Goal: Information Seeking & Learning: Find specific page/section

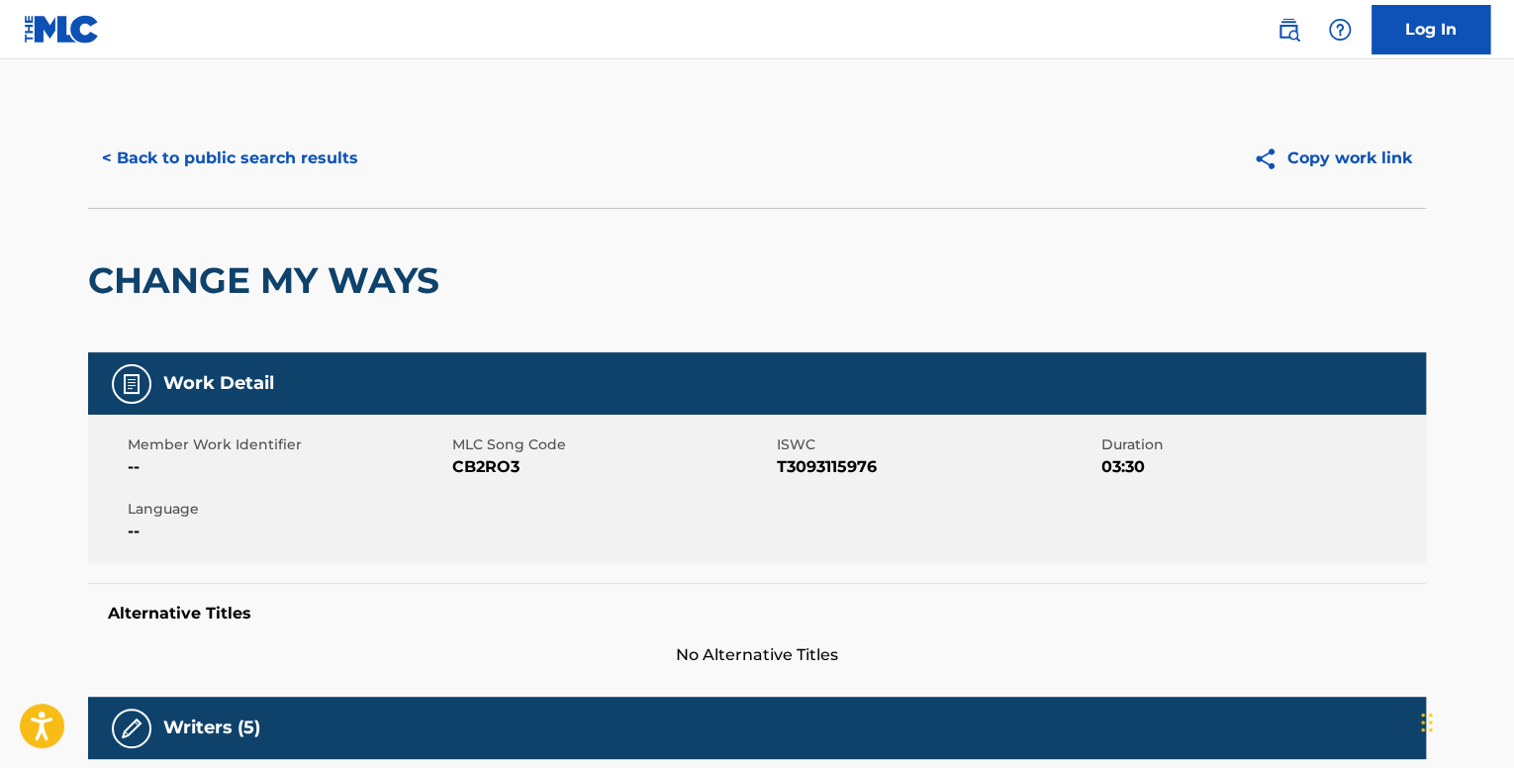
click at [311, 161] on button "< Back to public search results" at bounding box center [230, 158] width 284 height 49
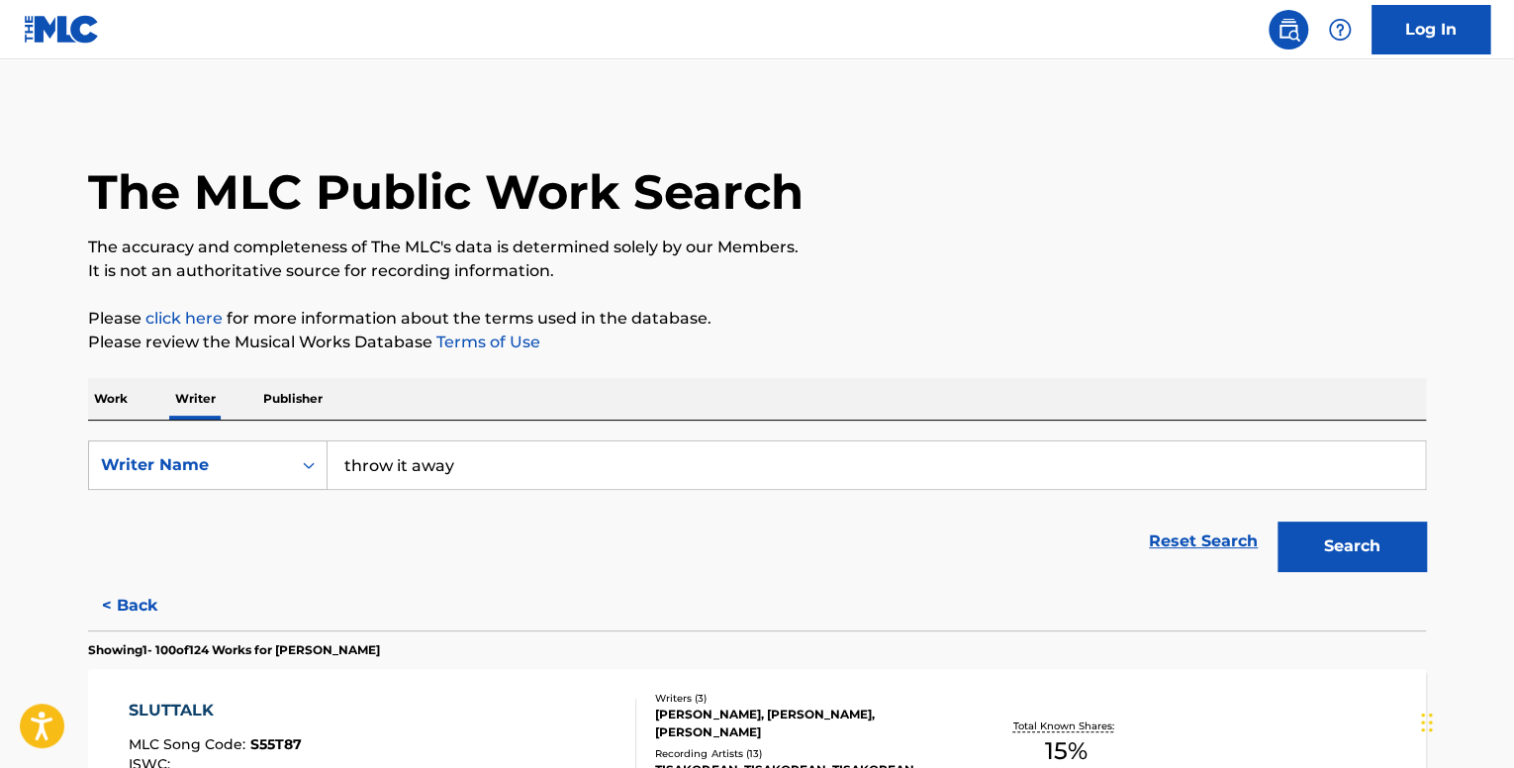
click at [131, 413] on p "Work" at bounding box center [111, 399] width 46 height 42
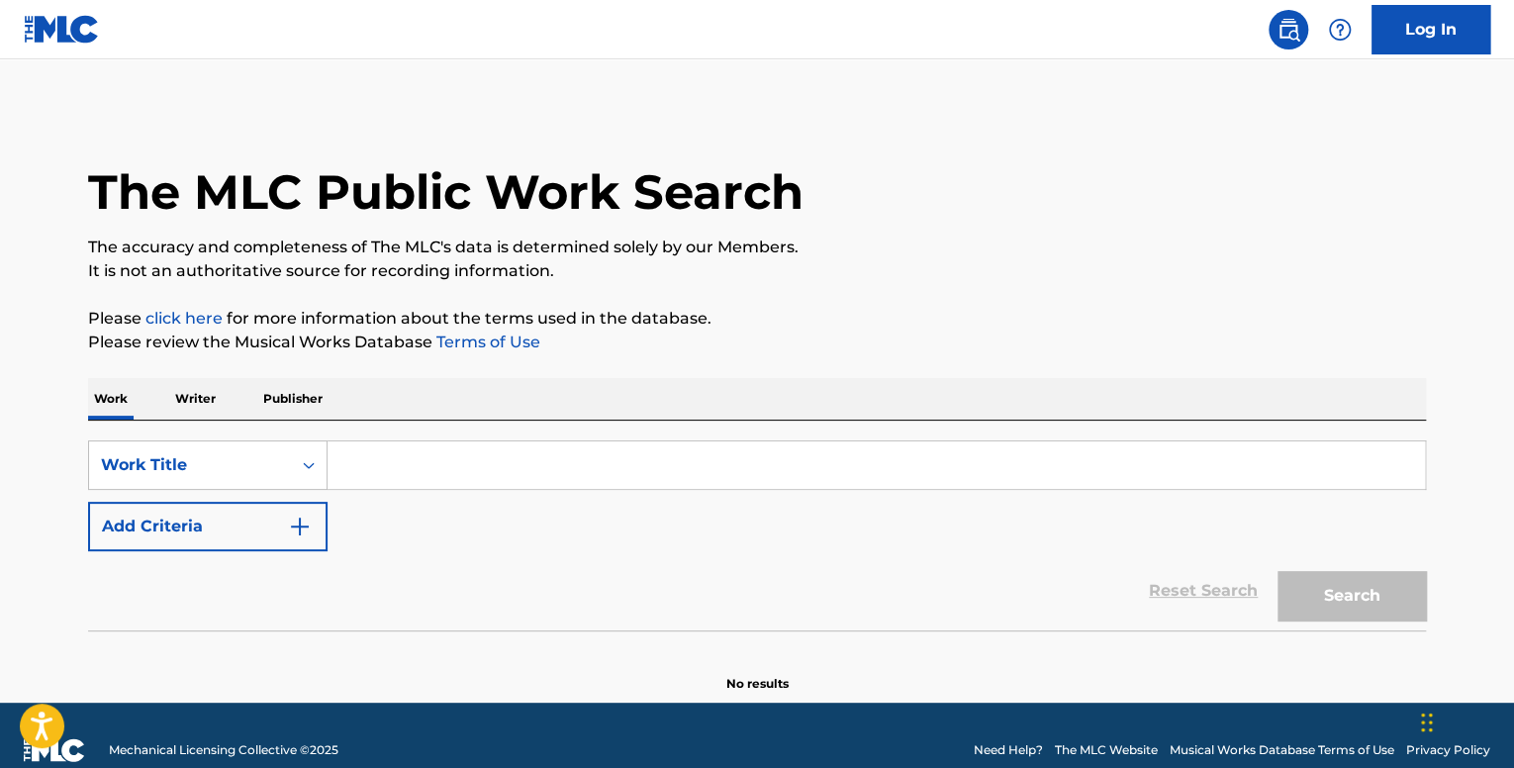
click at [131, 411] on p "Work" at bounding box center [111, 399] width 46 height 42
click at [375, 449] on input "Search Form" at bounding box center [876, 465] width 1097 height 48
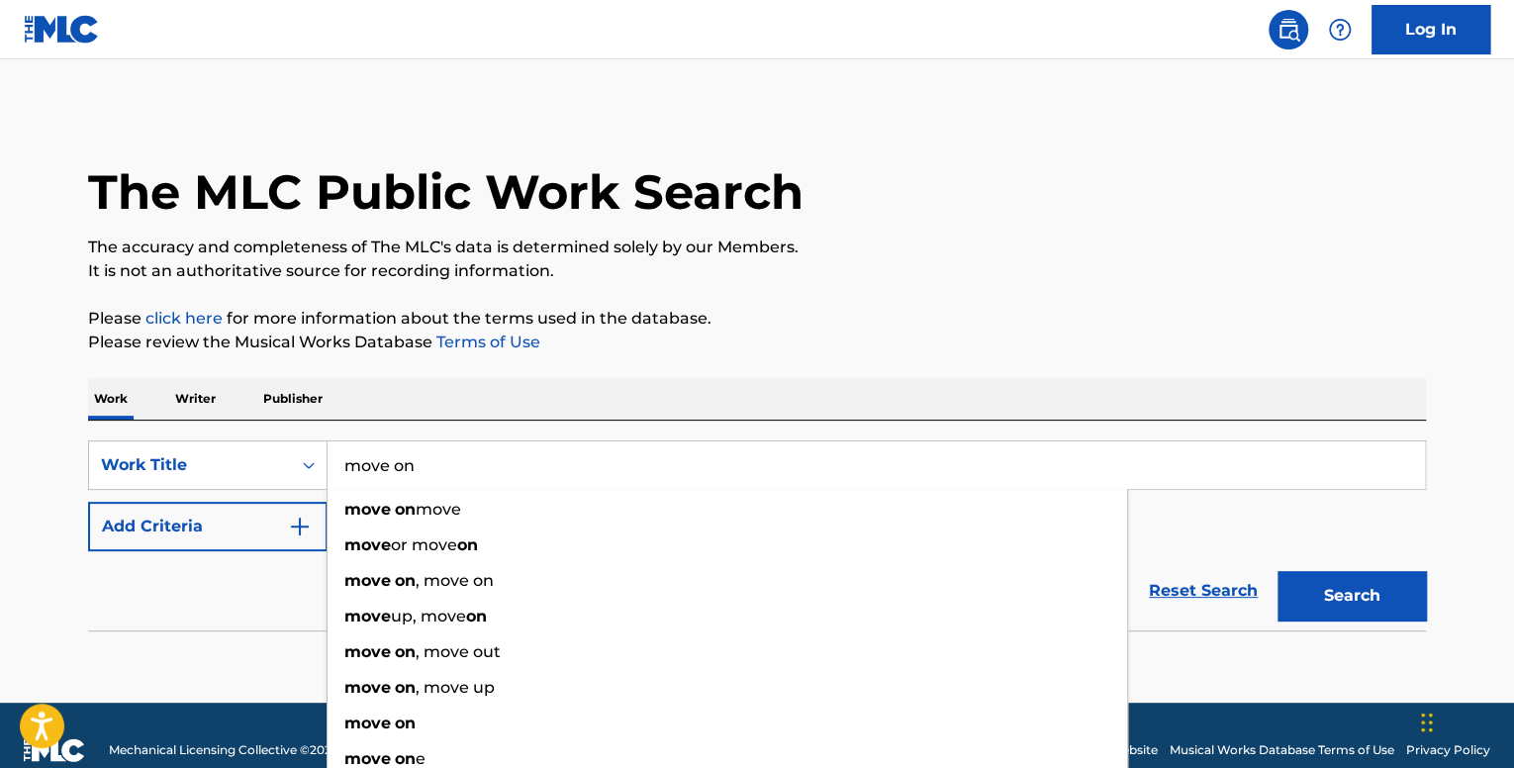
type input "move on"
click at [222, 533] on button "Add Criteria" at bounding box center [207, 526] width 239 height 49
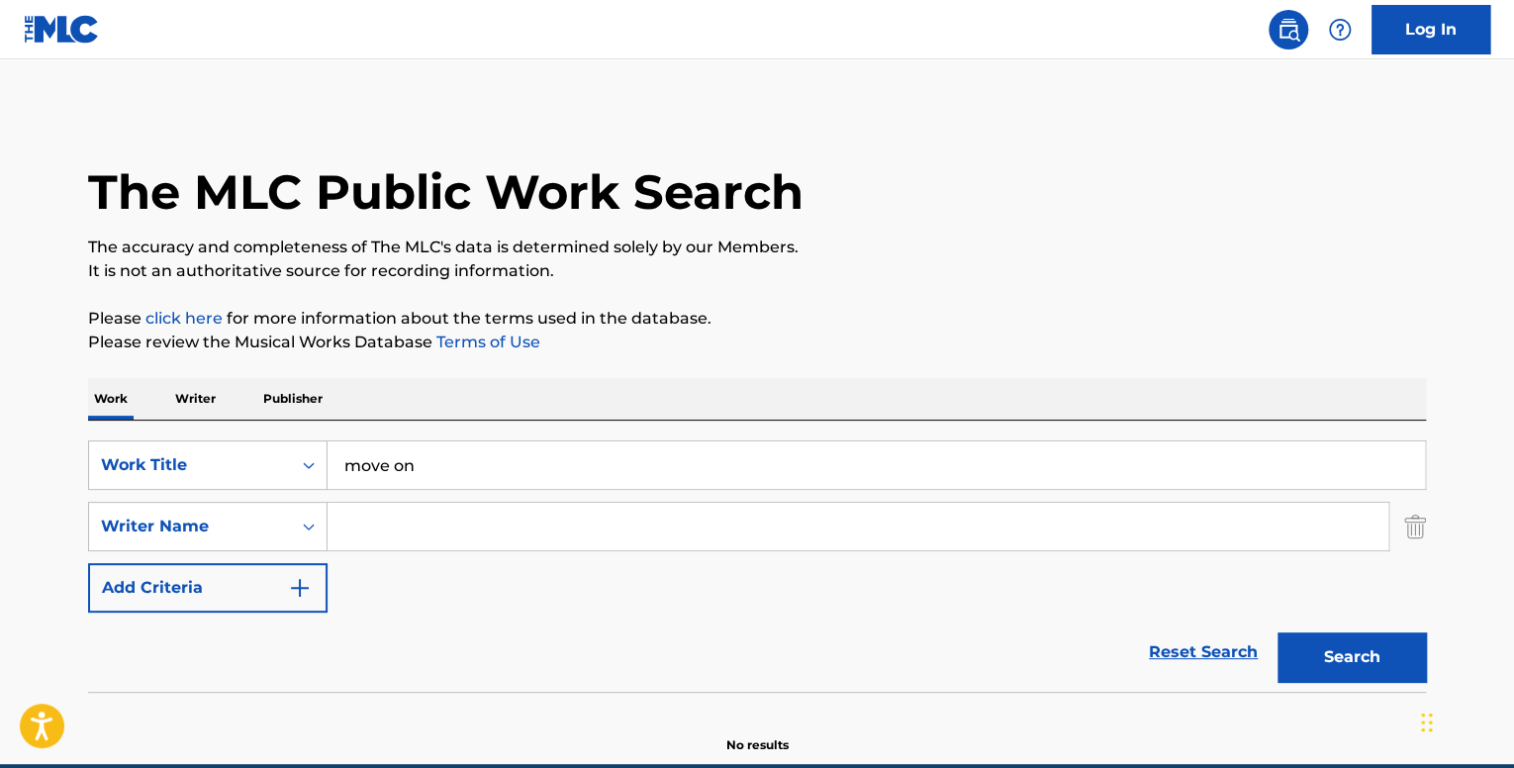
click at [401, 545] on input "Search Form" at bounding box center [858, 527] width 1061 height 48
type input "offset"
click at [1278, 632] on button "Search" at bounding box center [1352, 656] width 148 height 49
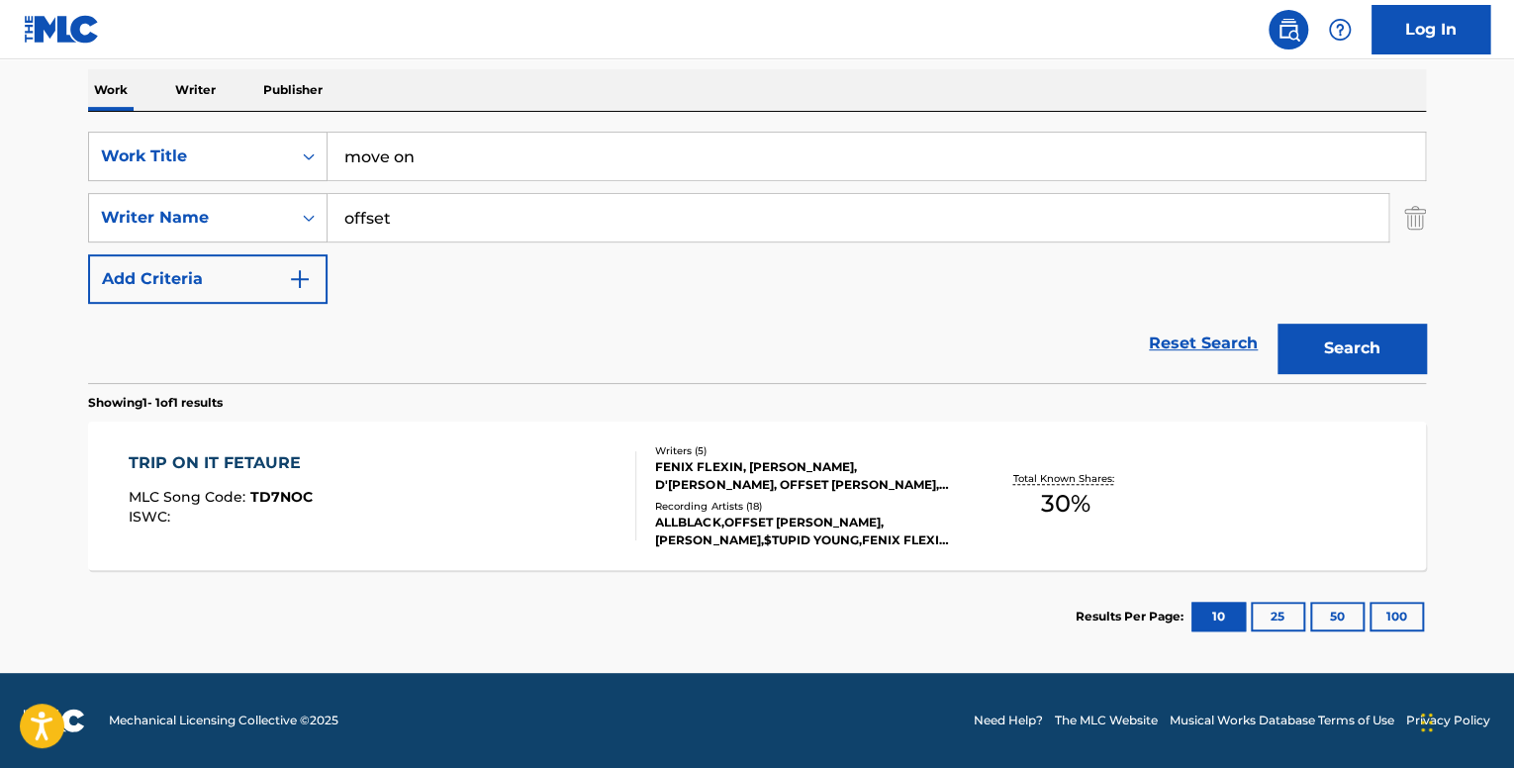
scroll to position [12, 0]
